Goal: Information Seeking & Learning: Find specific fact

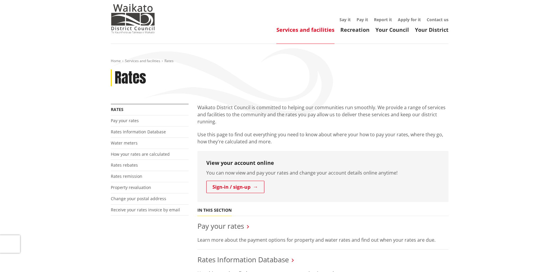
scroll to position [29, 0]
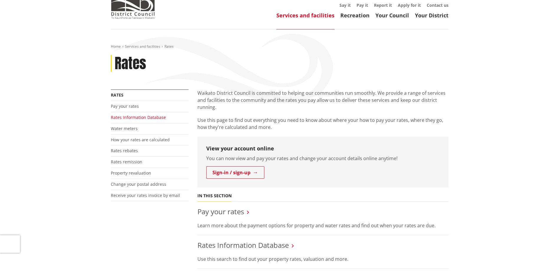
click at [135, 118] on link "Rates Information Database" at bounding box center [138, 118] width 55 height 6
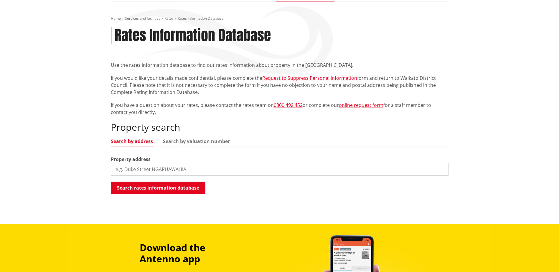
scroll to position [59, 0]
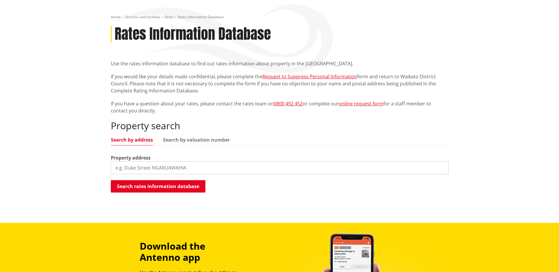
click at [122, 167] on input "search" at bounding box center [280, 168] width 338 height 13
type input "38 ray wright road"
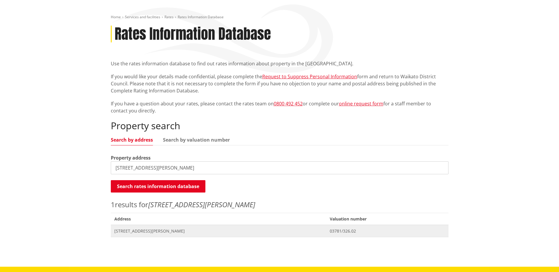
click at [186, 230] on span "[STREET_ADDRESS][PERSON_NAME]" at bounding box center [218, 232] width 209 height 6
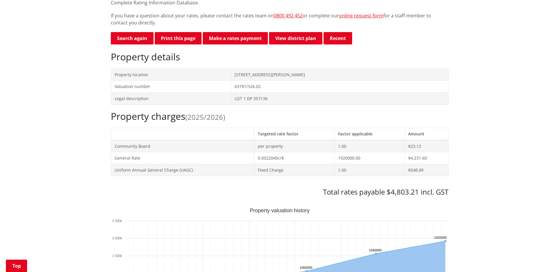
scroll to position [147, 0]
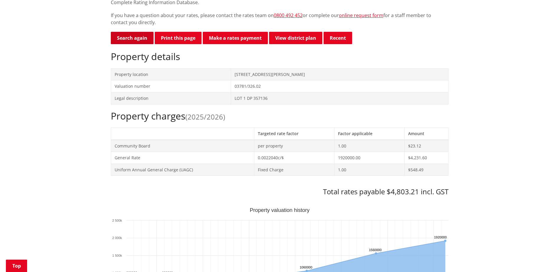
click at [123, 40] on link "Search again" at bounding box center [132, 38] width 43 height 12
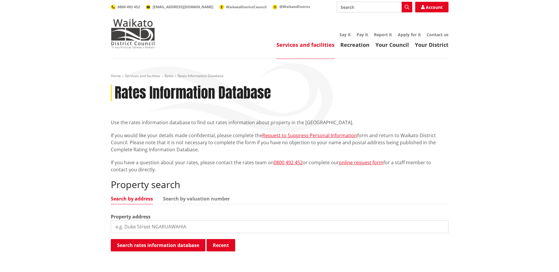
click at [116, 227] on input "search" at bounding box center [280, 227] width 338 height 13
type input "[STREET_ADDRESS]"
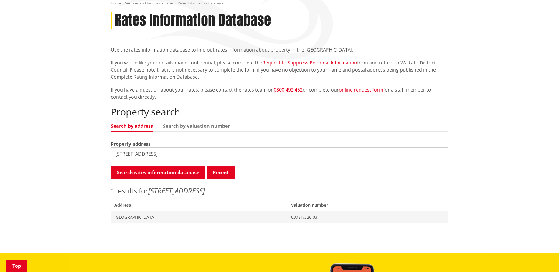
scroll to position [118, 0]
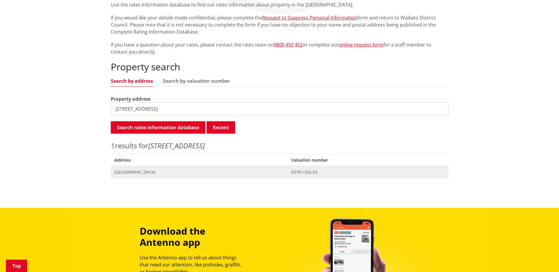
click at [208, 171] on span "[GEOGRAPHIC_DATA]" at bounding box center [199, 173] width 170 height 6
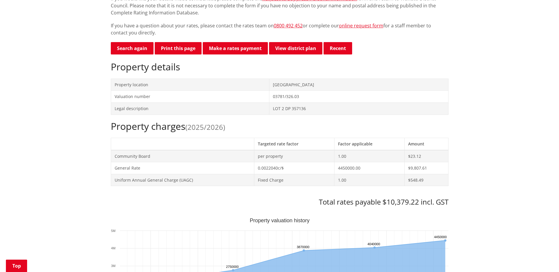
scroll to position [147, 0]
